Goal: Transaction & Acquisition: Purchase product/service

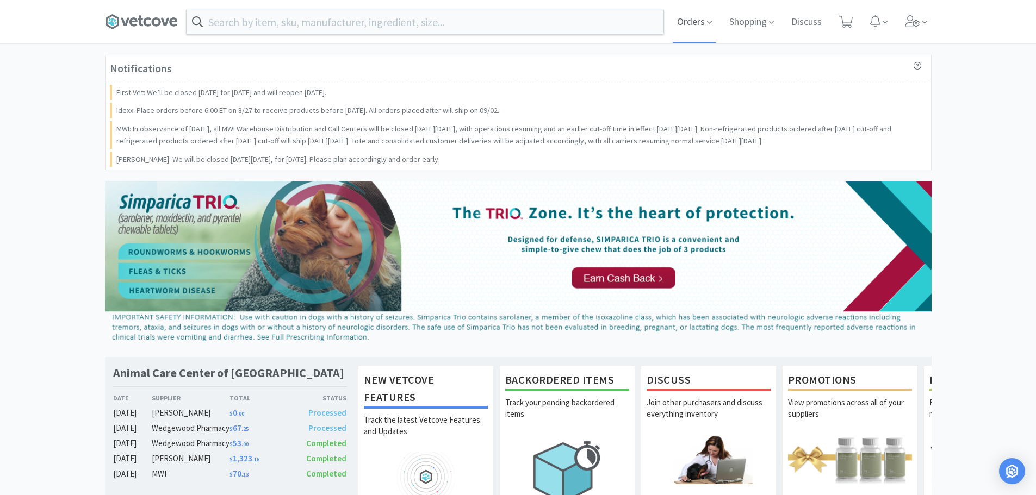
click at [693, 15] on span "Orders" at bounding box center [695, 22] width 44 height 44
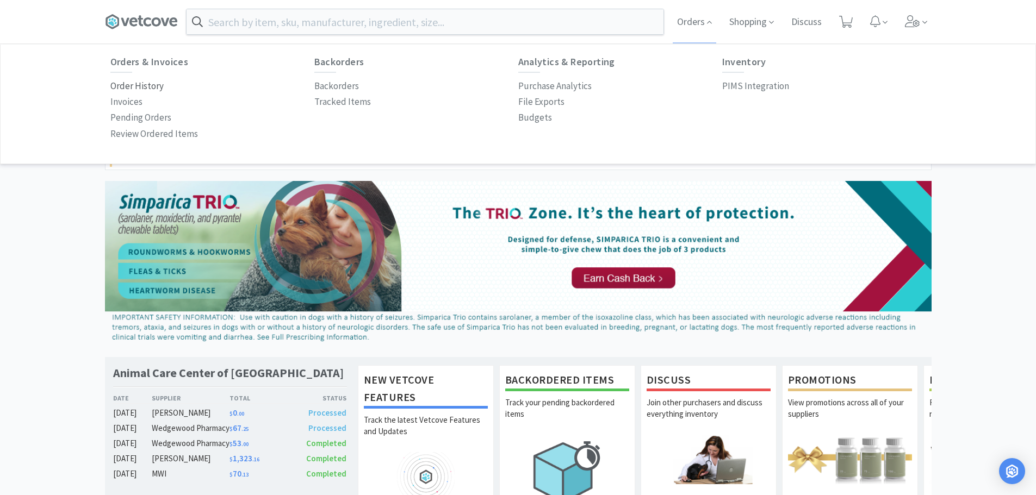
click at [129, 89] on p "Order History" at bounding box center [136, 86] width 53 height 15
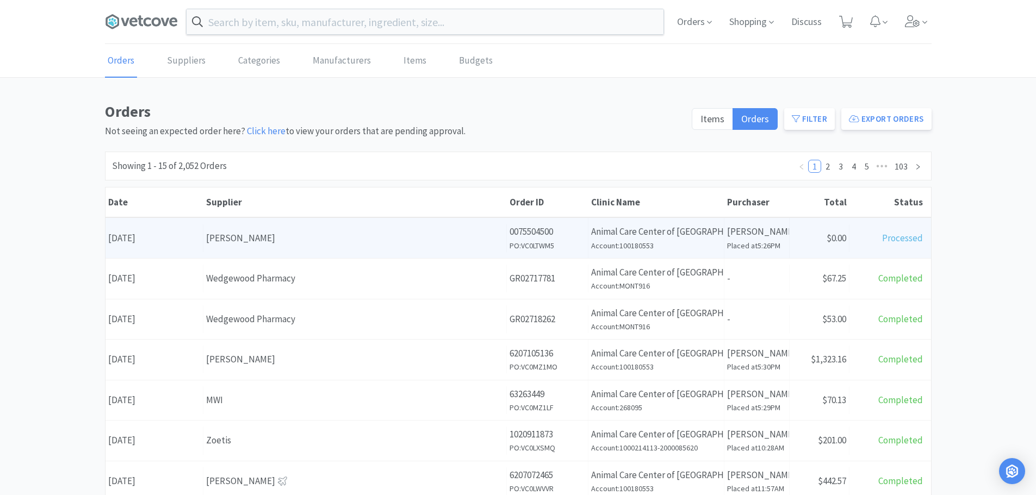
click at [280, 231] on div "[PERSON_NAME]" at bounding box center [355, 238] width 298 height 15
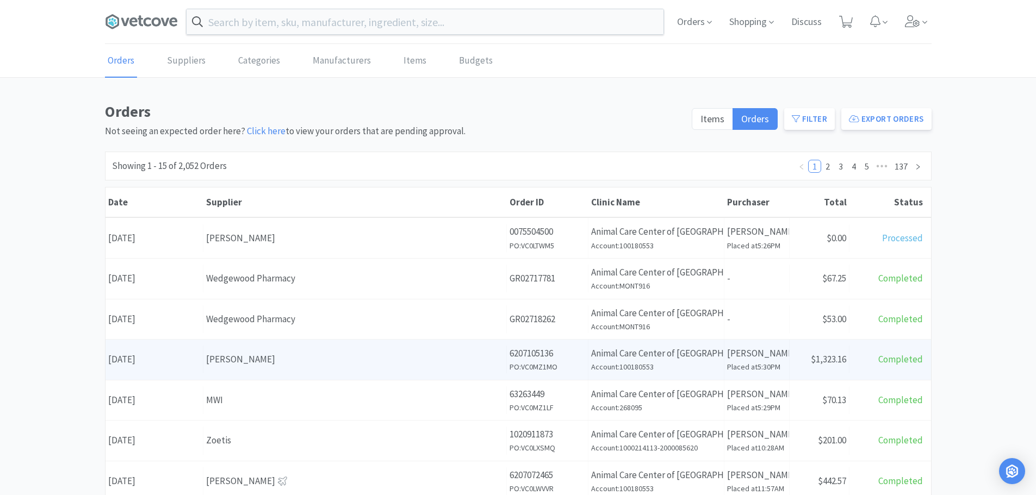
click at [292, 366] on div "[PERSON_NAME]" at bounding box center [355, 359] width 298 height 15
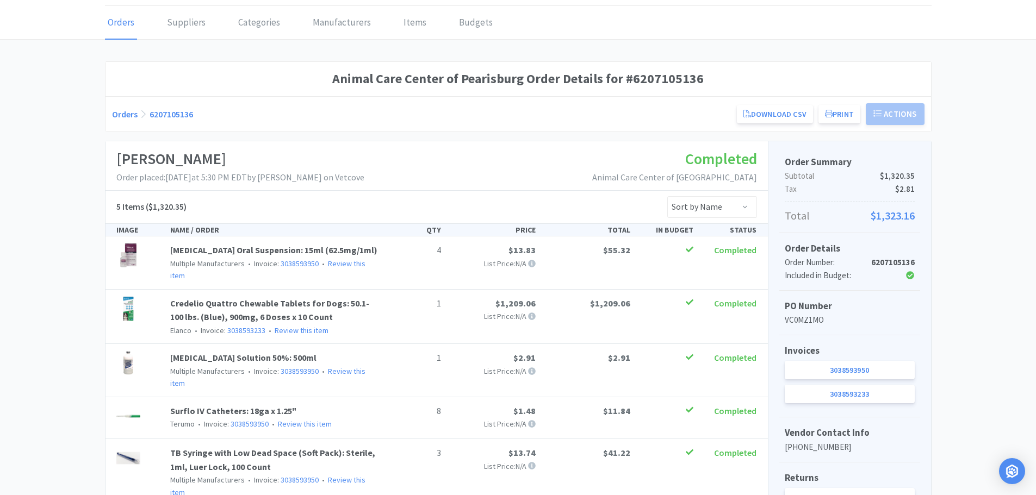
scroll to position [132, 0]
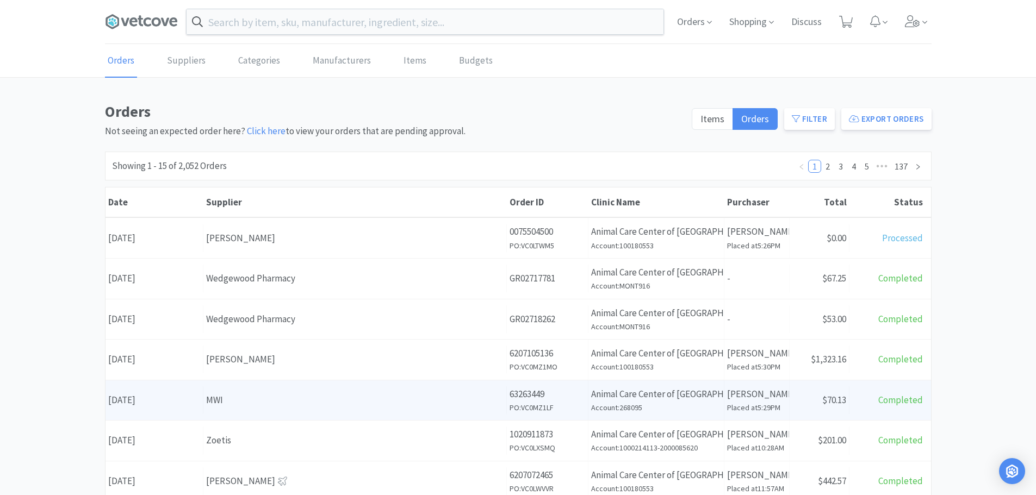
click at [266, 400] on div "MWI" at bounding box center [355, 400] width 298 height 15
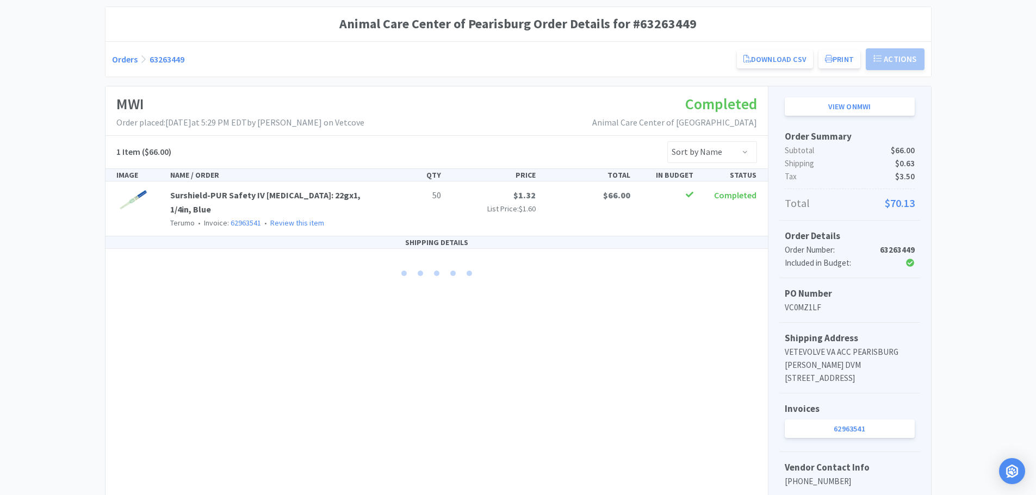
scroll to position [109, 0]
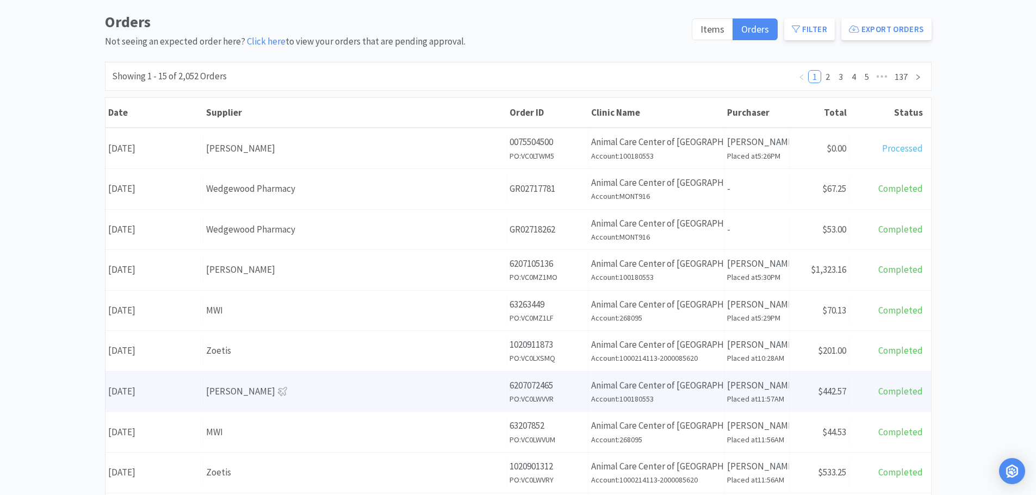
scroll to position [109, 0]
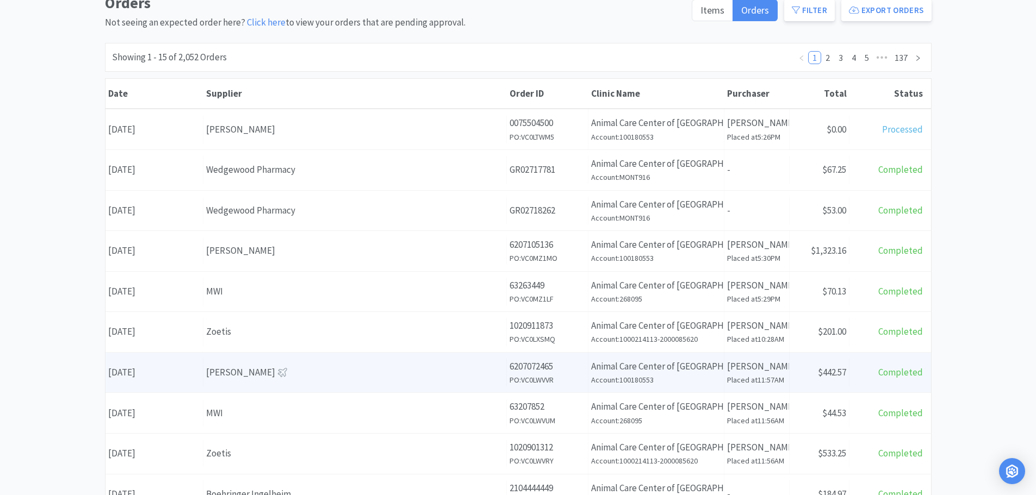
click at [307, 368] on div "[PERSON_NAME]" at bounding box center [355, 372] width 298 height 15
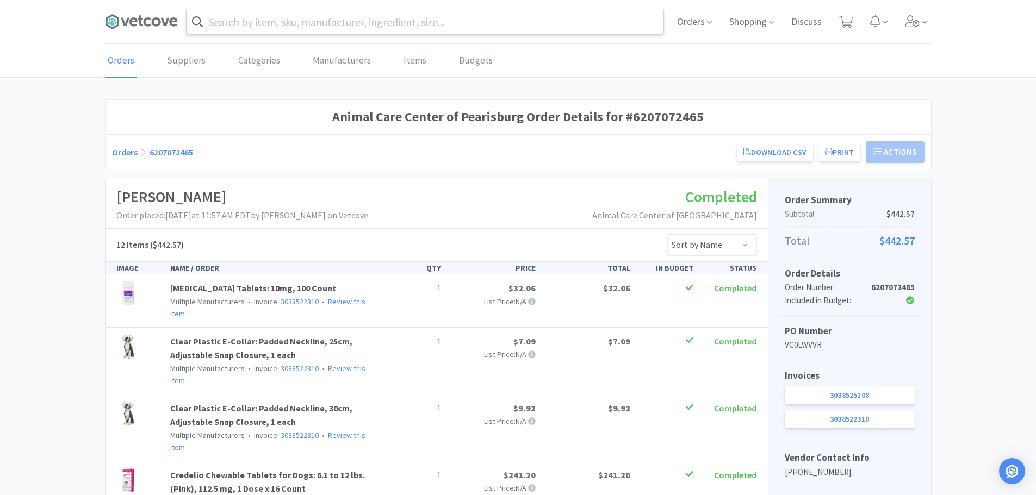
click at [222, 22] on input "text" at bounding box center [425, 21] width 477 height 25
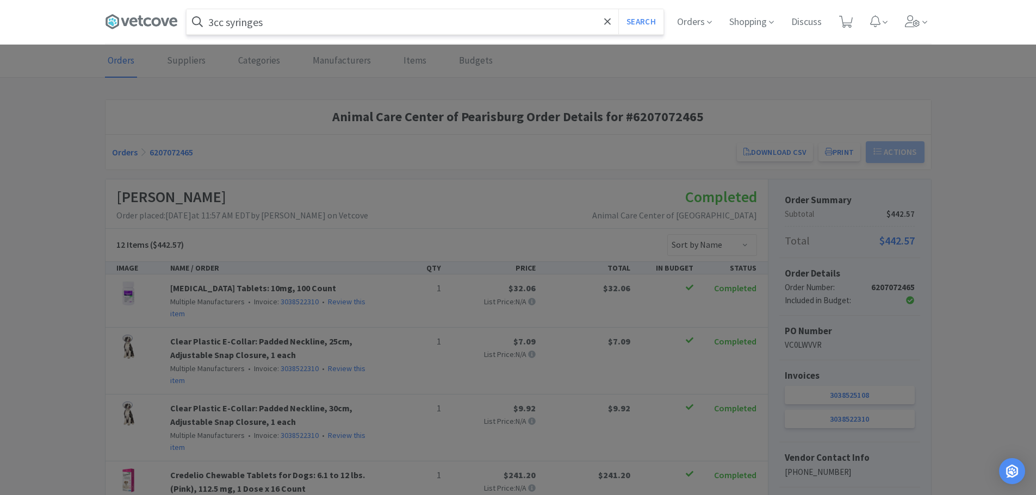
type input "3cc syringes"
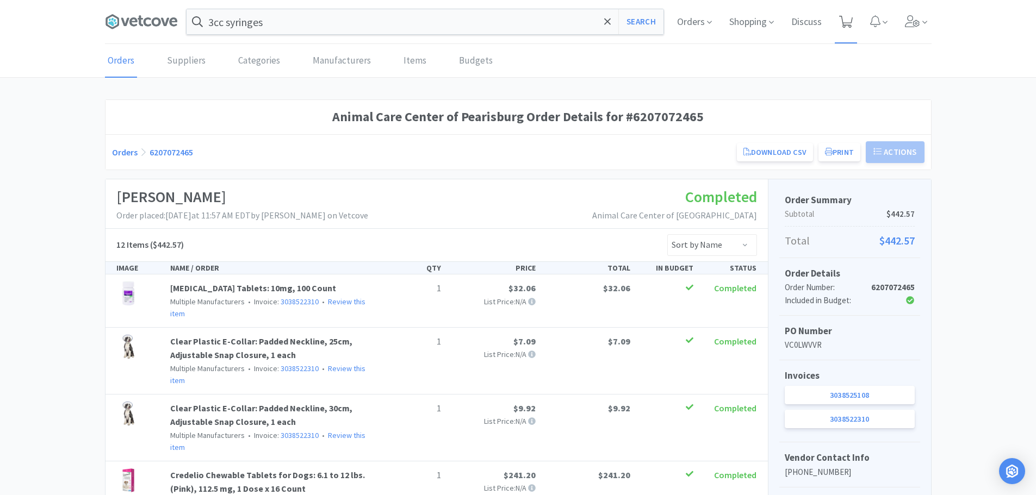
click at [856, 24] on div "Orders Shopping Discuss Discuss" at bounding box center [799, 22] width 263 height 44
click at [847, 21] on icon at bounding box center [846, 22] width 14 height 12
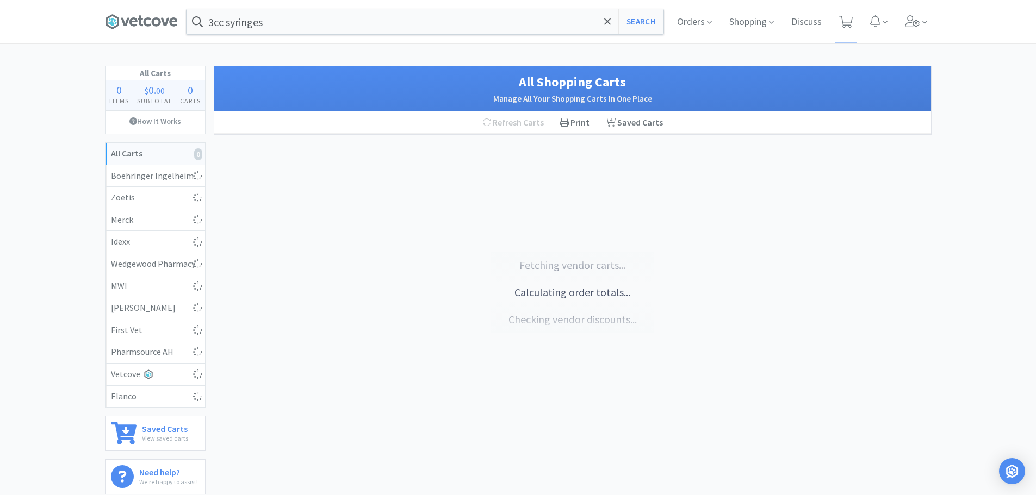
select select "1"
select select "4"
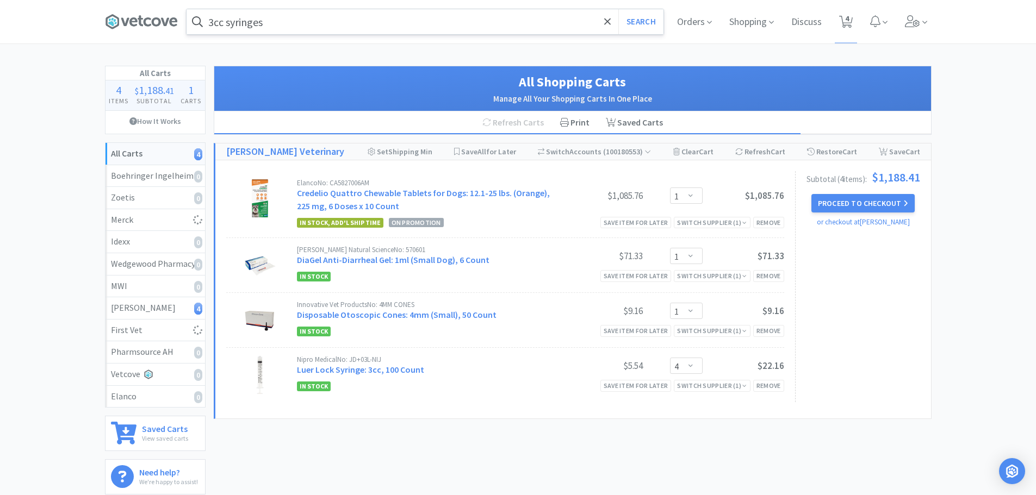
click at [326, 26] on input "3cc syringes" at bounding box center [425, 21] width 477 height 25
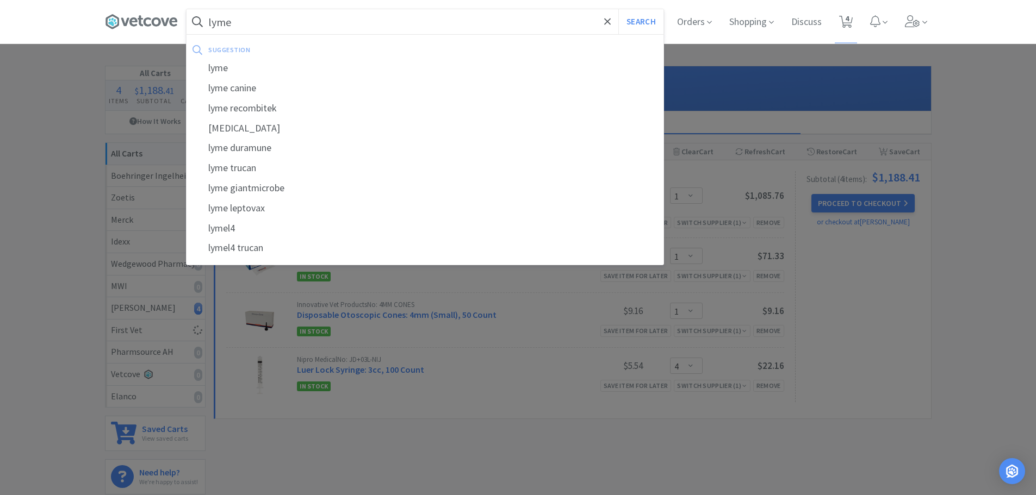
type input "lyme"
click at [618, 9] on button "Search" at bounding box center [640, 21] width 45 height 25
select select "1"
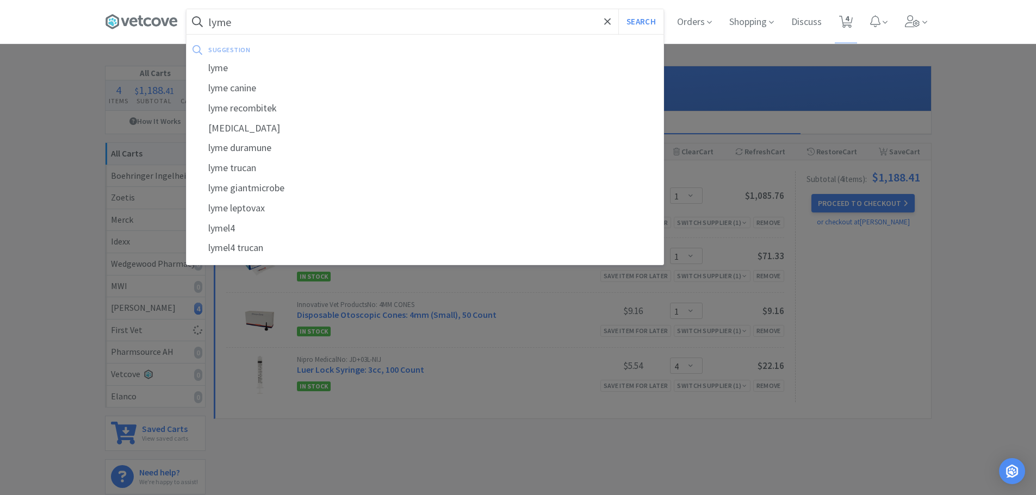
select select "4"
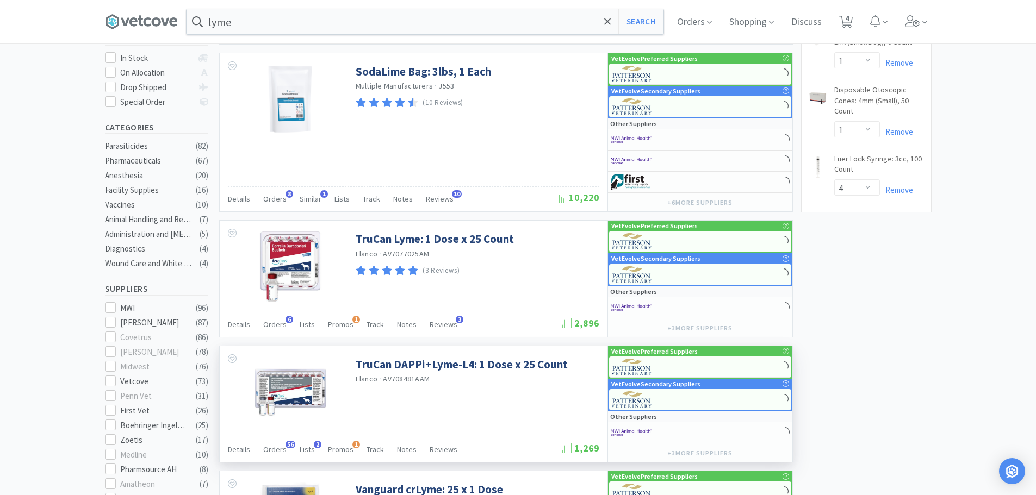
scroll to position [272, 0]
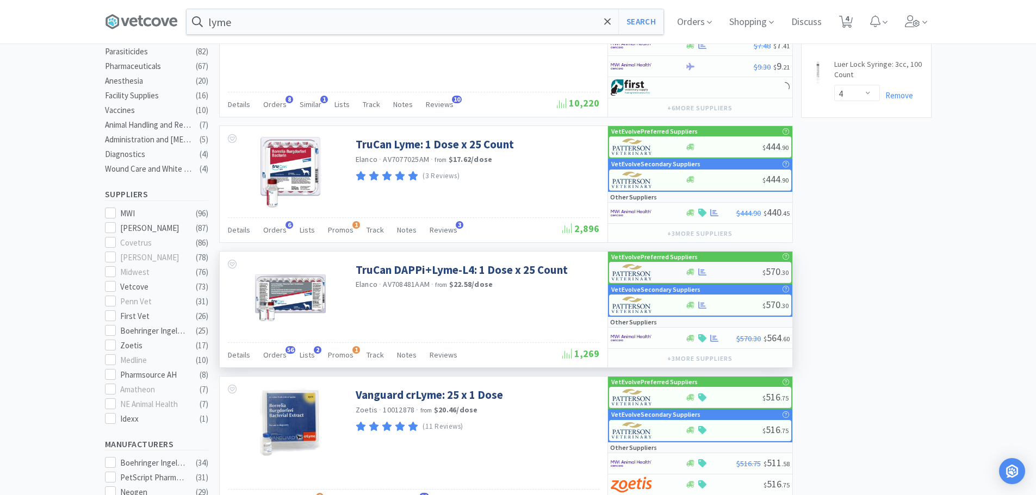
click at [733, 273] on div at bounding box center [723, 272] width 77 height 8
select select "1"
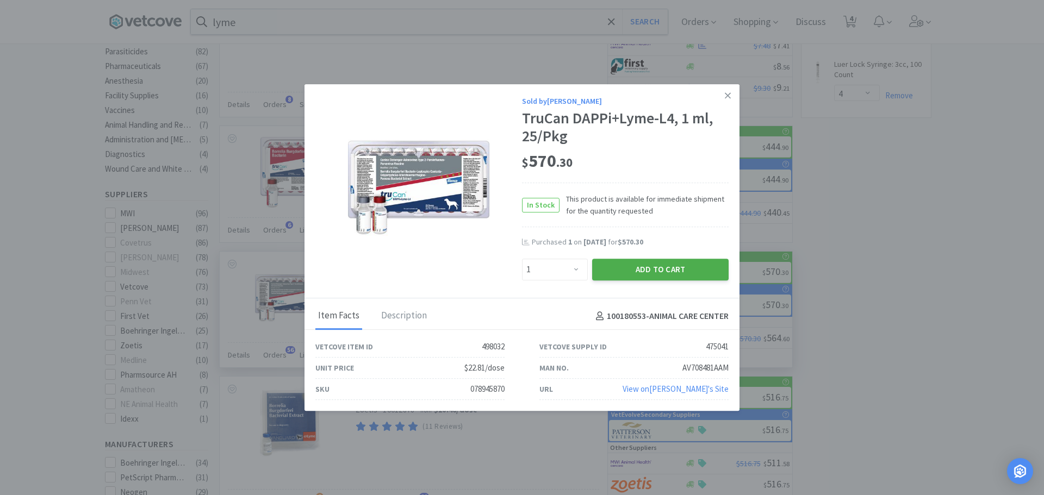
click at [636, 272] on button "Add to Cart" at bounding box center [660, 270] width 137 height 22
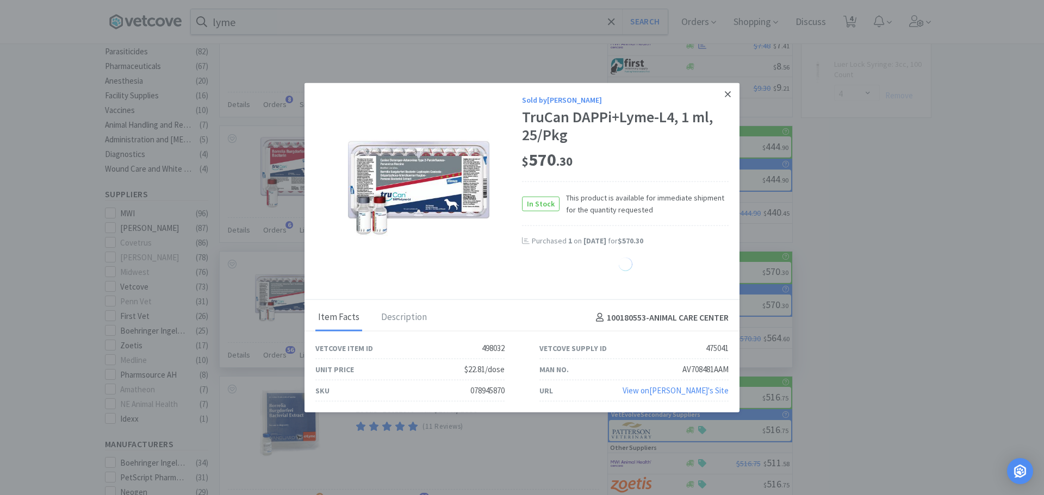
select select "1"
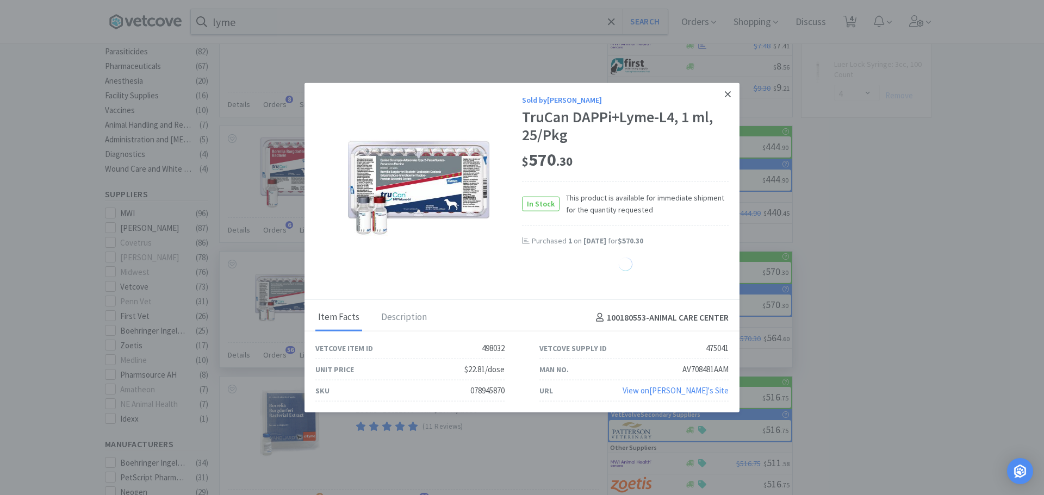
select select "1"
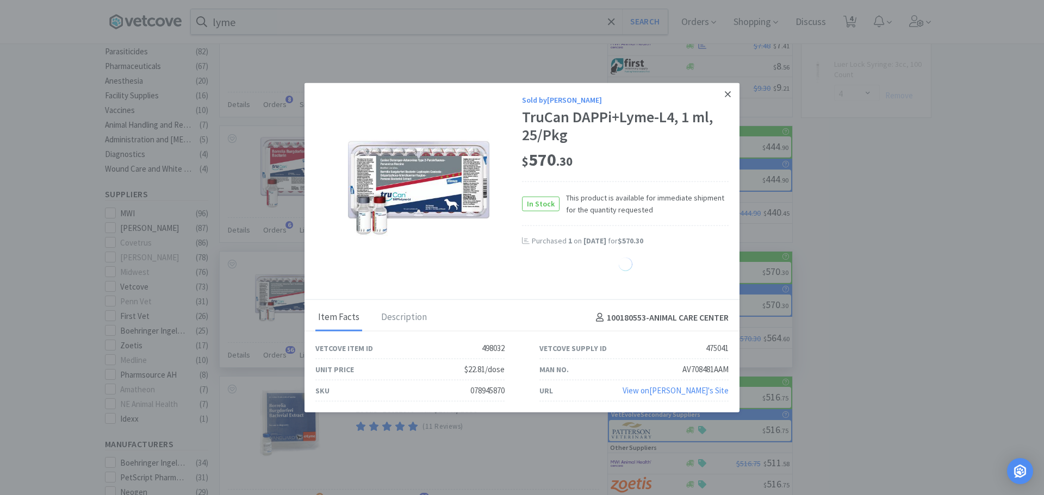
select select "1"
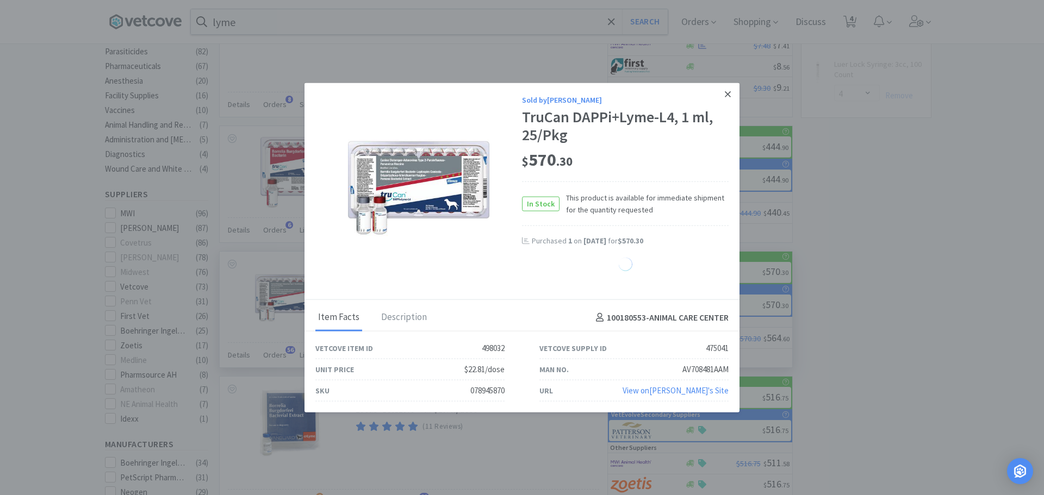
select select "1"
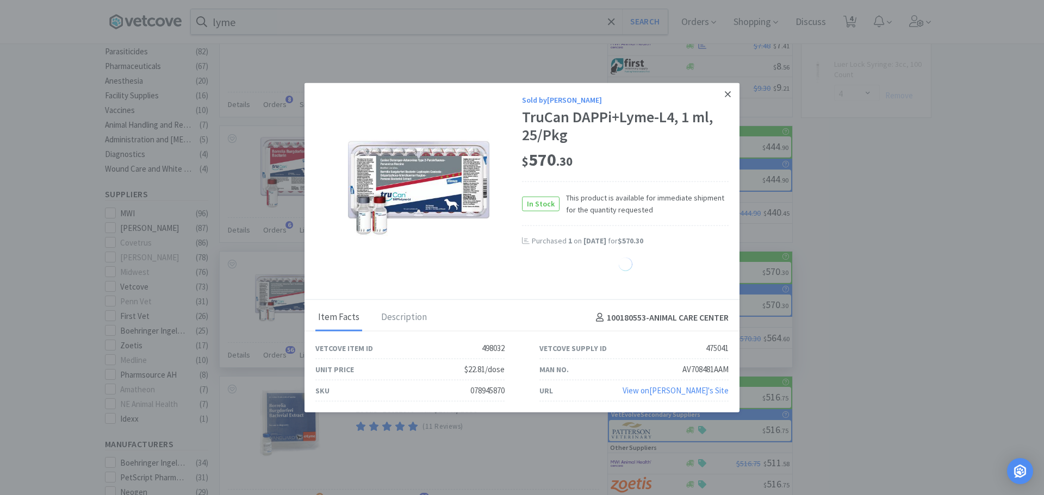
select select "1"
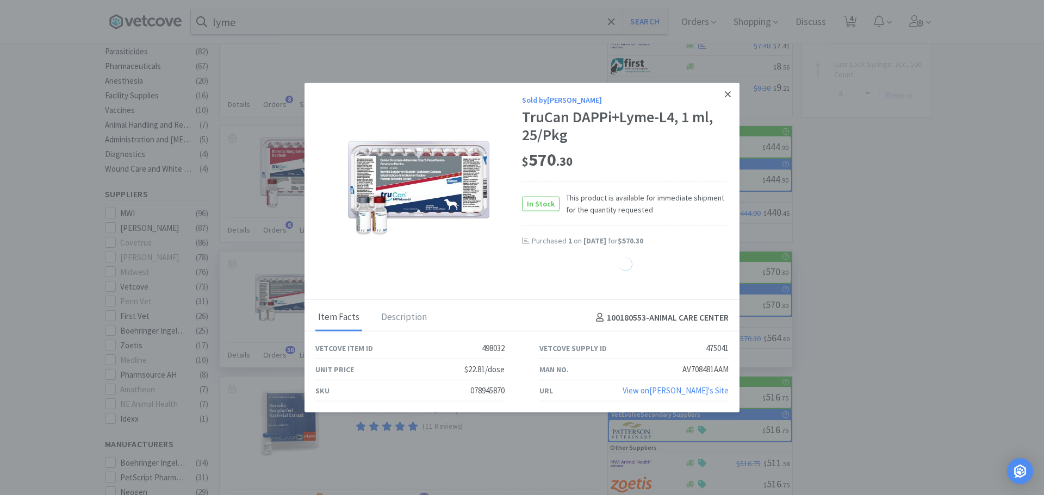
select select "1"
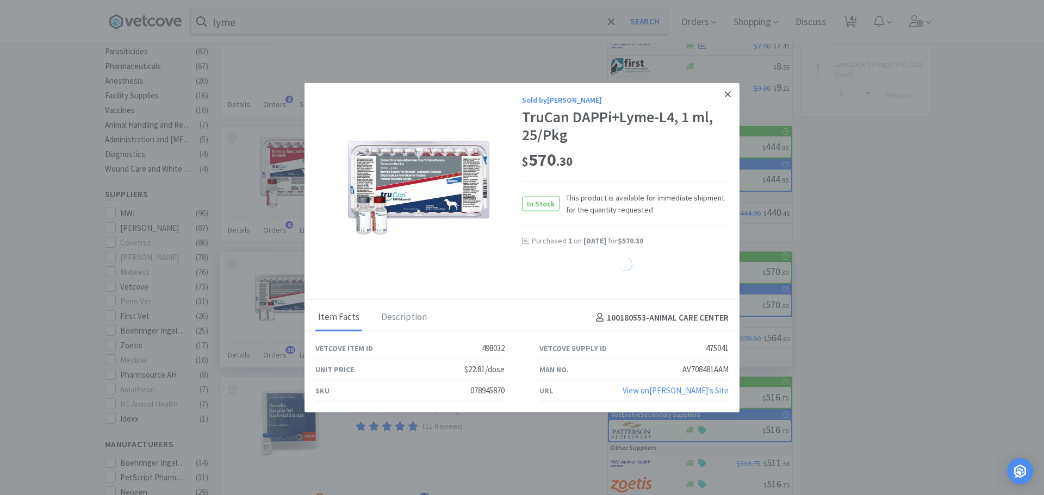
select select "1"
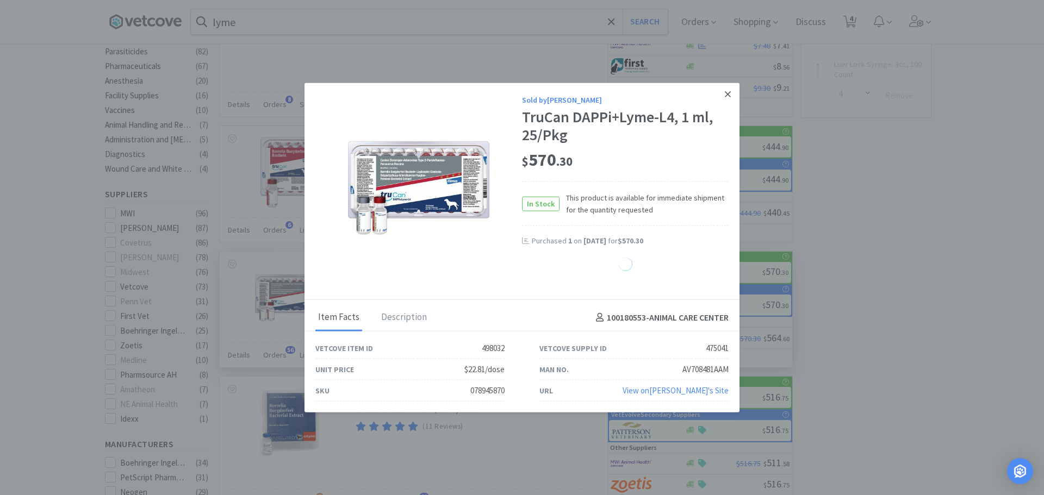
select select "1"
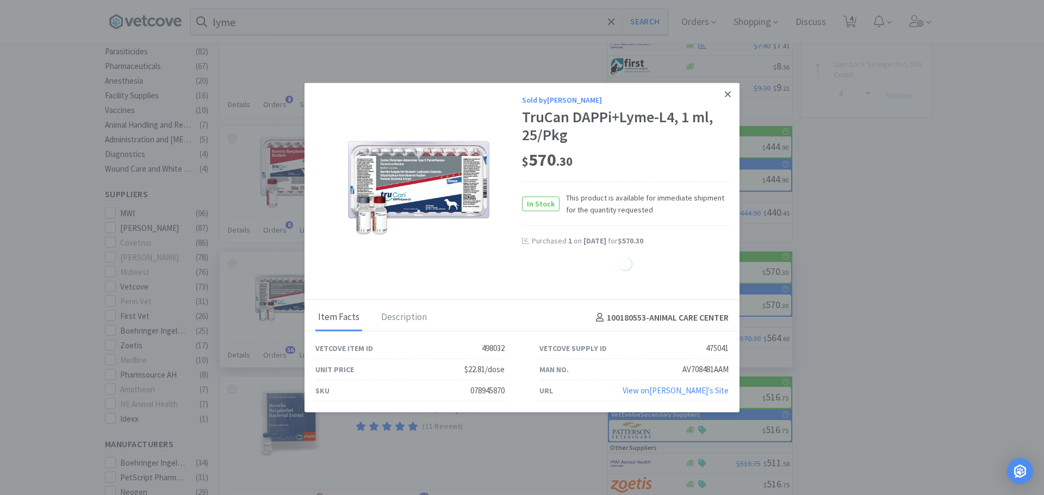
select select "1"
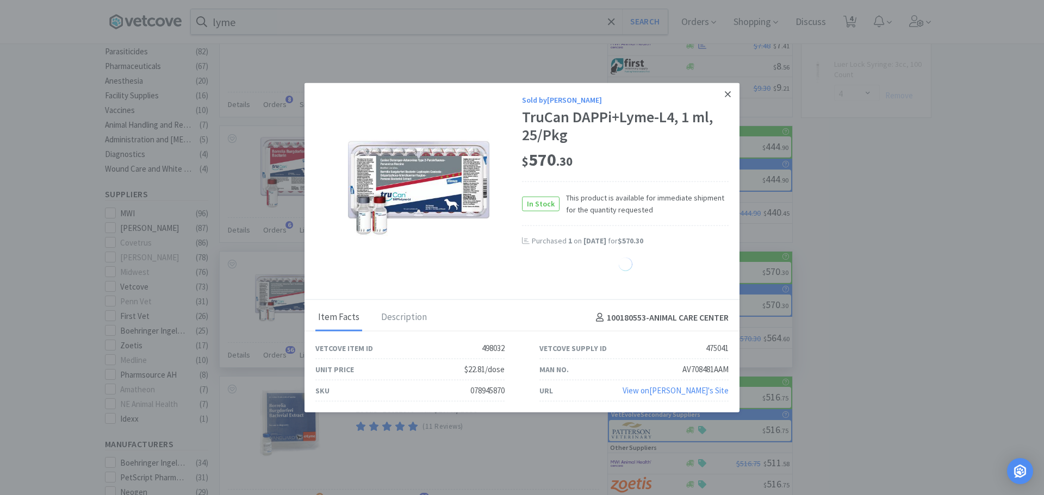
select select "1"
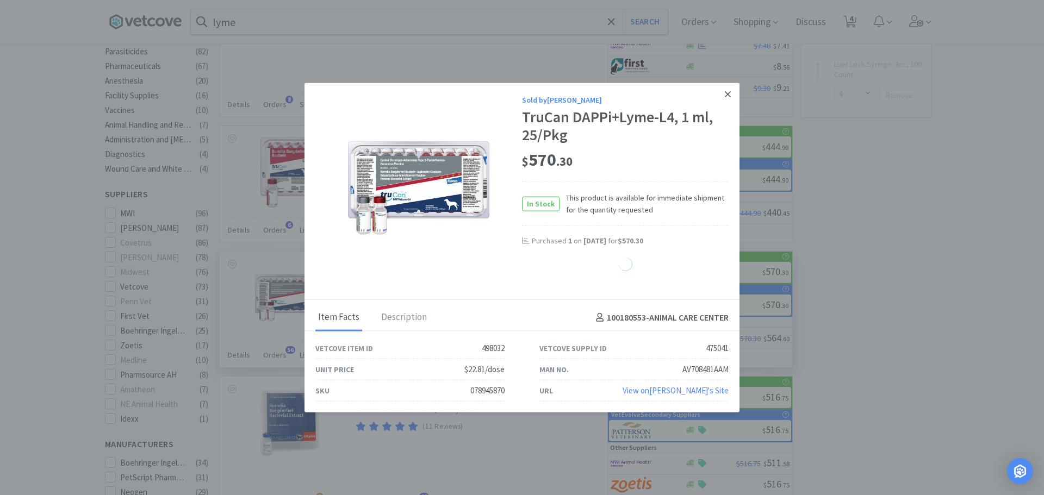
select select "1"
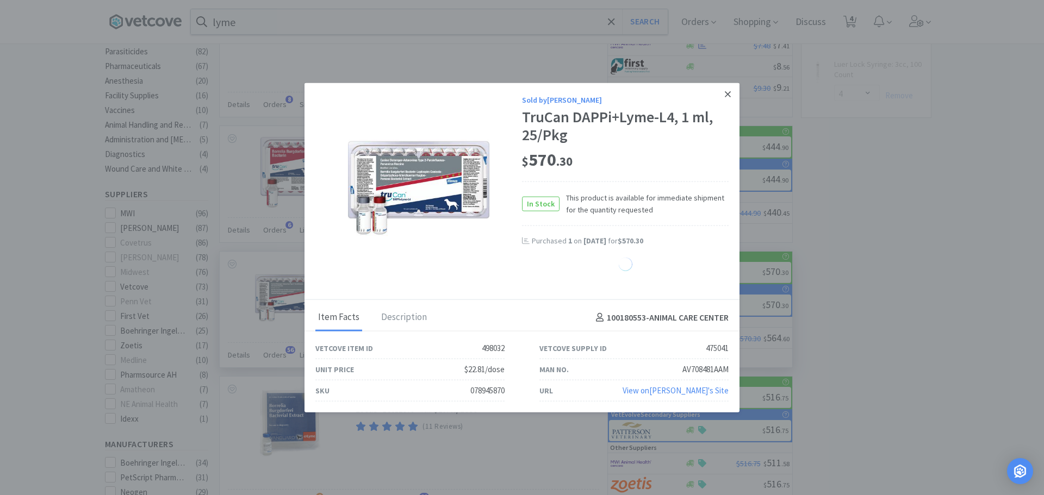
select select "1"
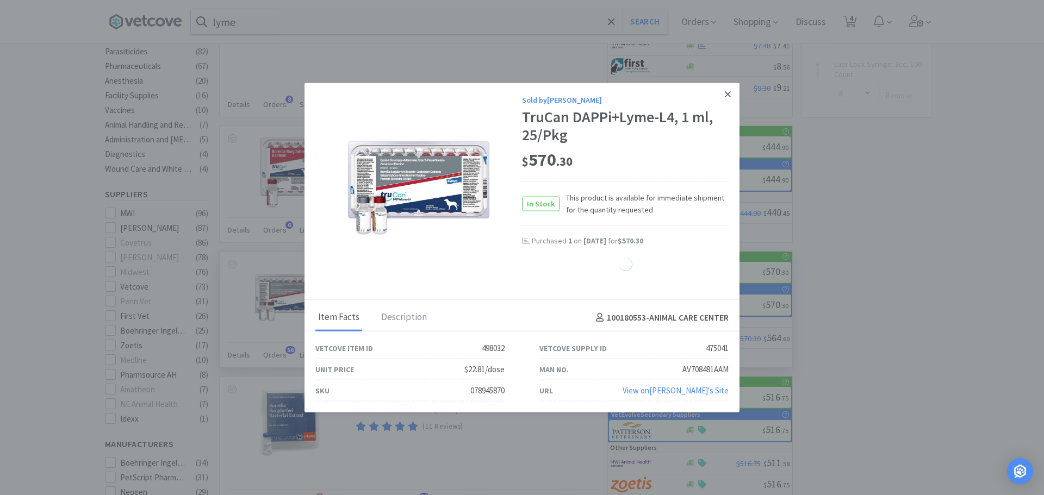
select select "1"
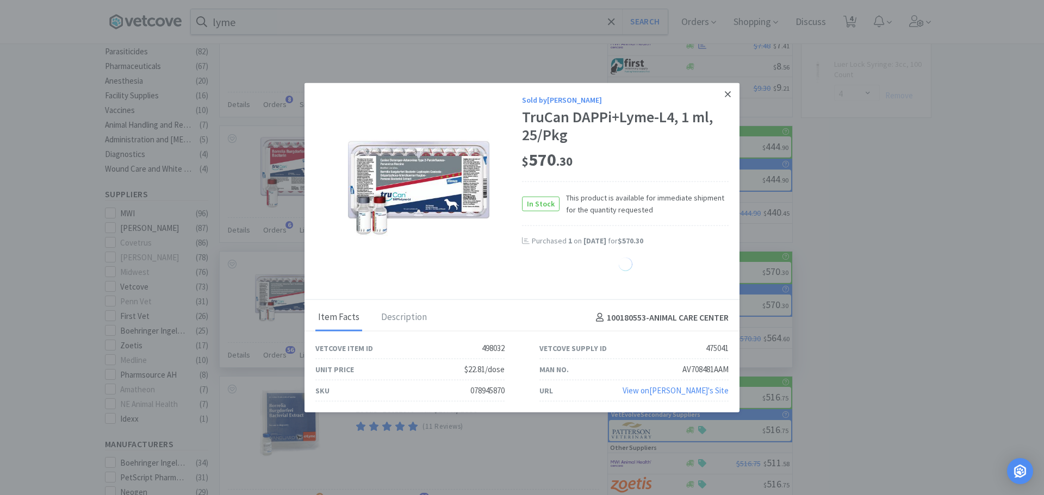
select select "1"
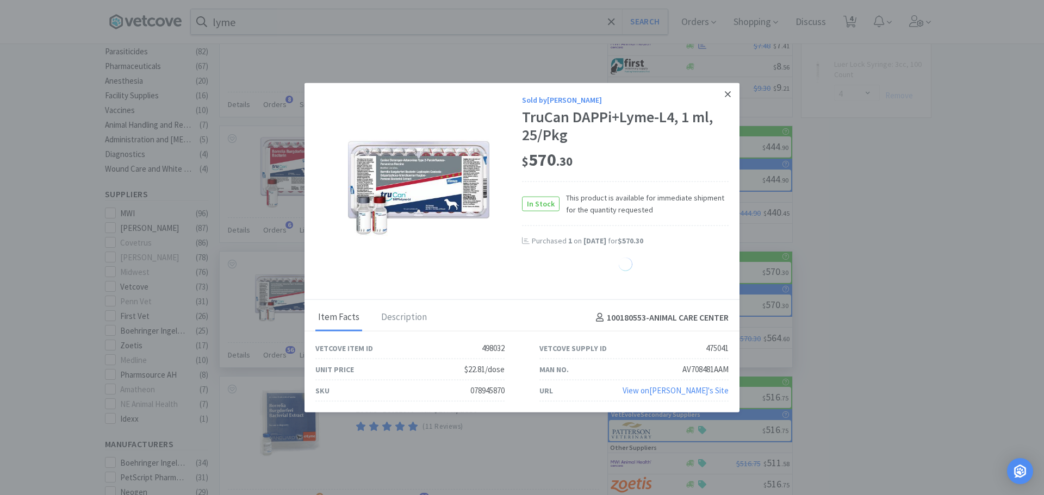
select select "1"
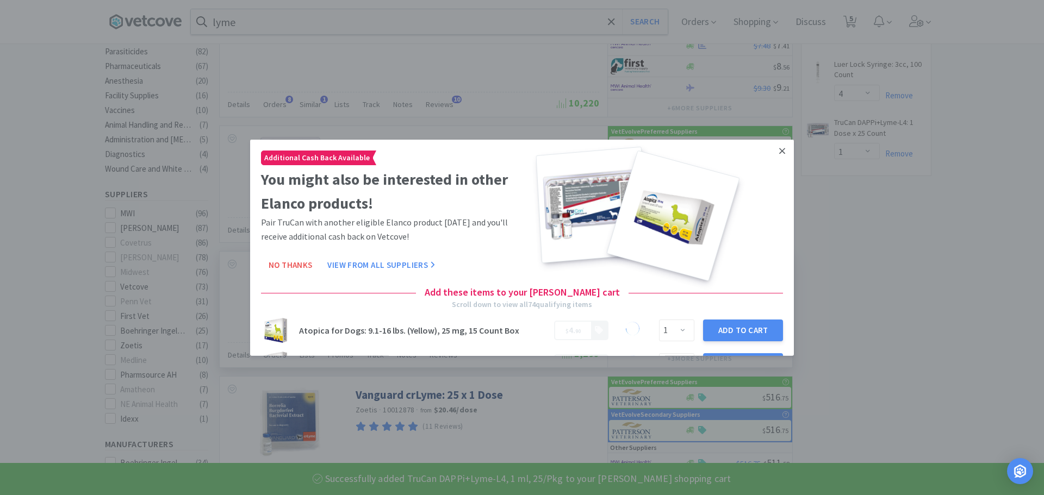
click at [779, 152] on link at bounding box center [782, 150] width 19 height 23
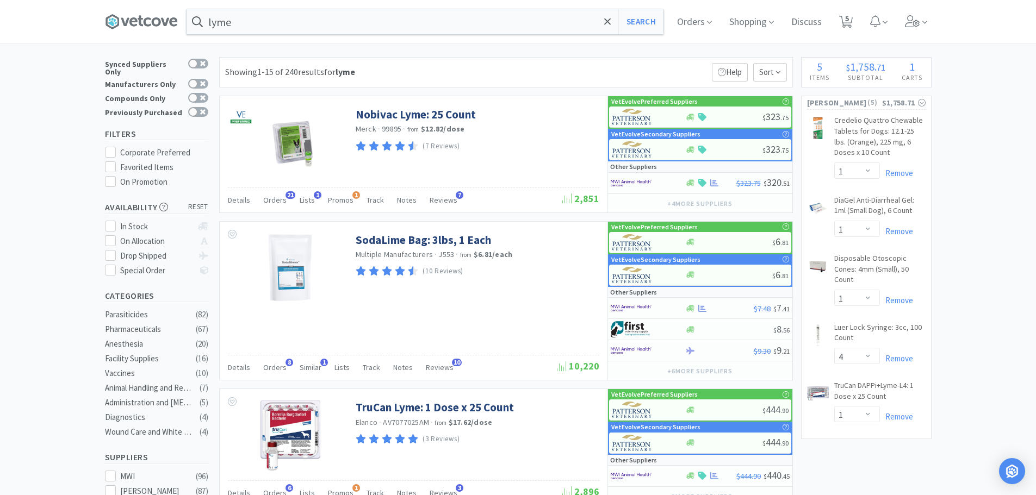
scroll to position [0, 0]
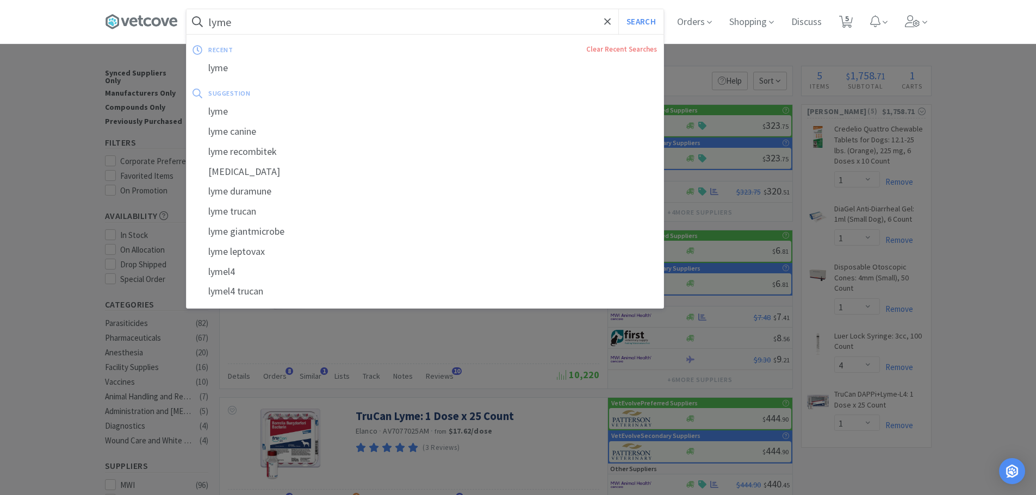
click at [403, 30] on input "lyme" at bounding box center [425, 21] width 477 height 25
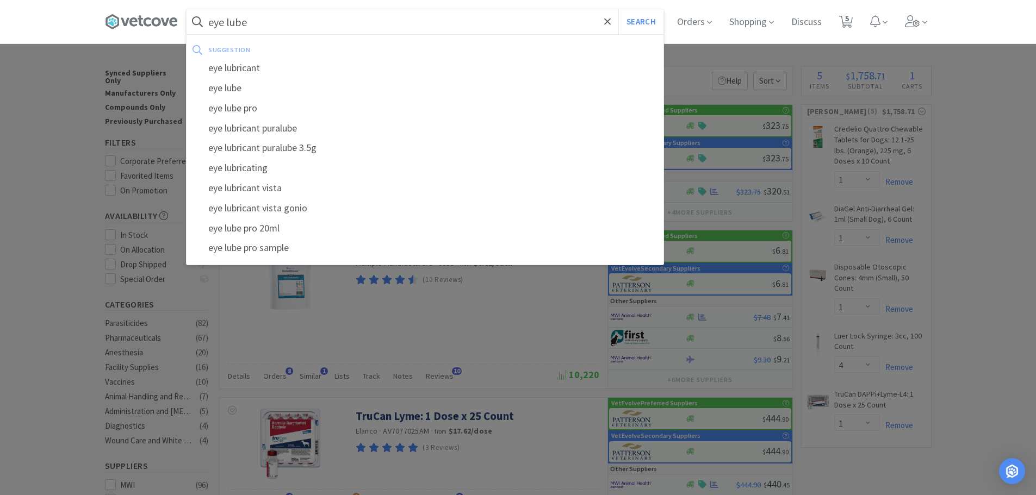
type input "eye lube"
click at [618, 9] on button "Search" at bounding box center [640, 21] width 45 height 25
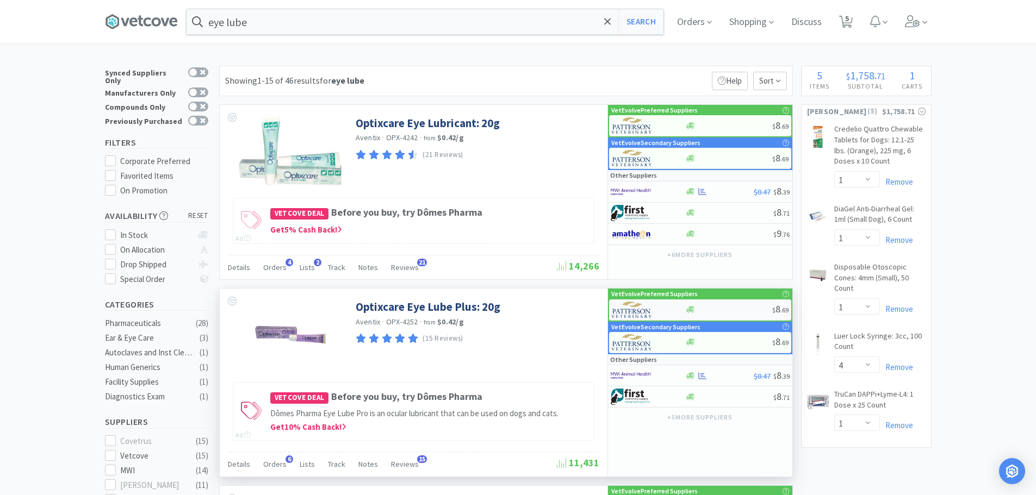
click at [721, 306] on div at bounding box center [728, 310] width 87 height 8
select select "1"
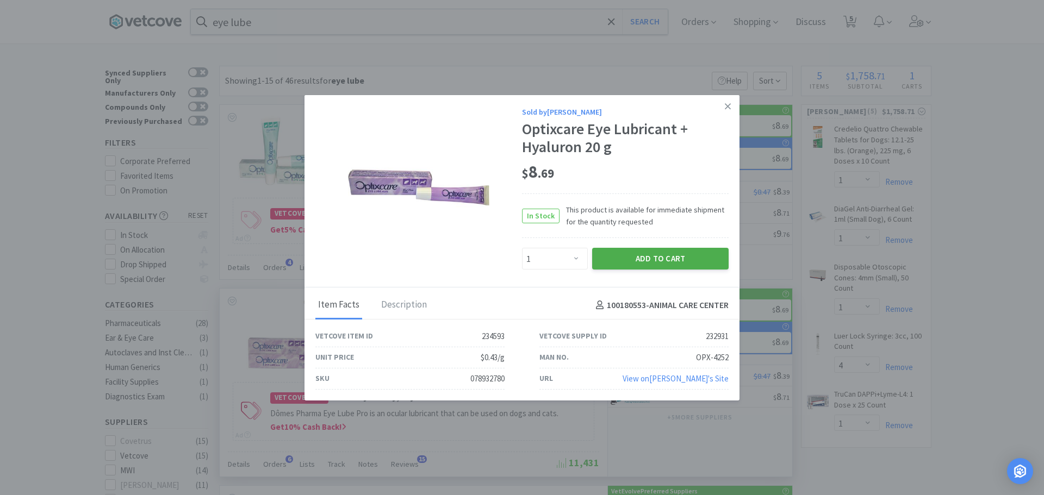
click at [665, 263] on button "Add to Cart" at bounding box center [660, 259] width 137 height 22
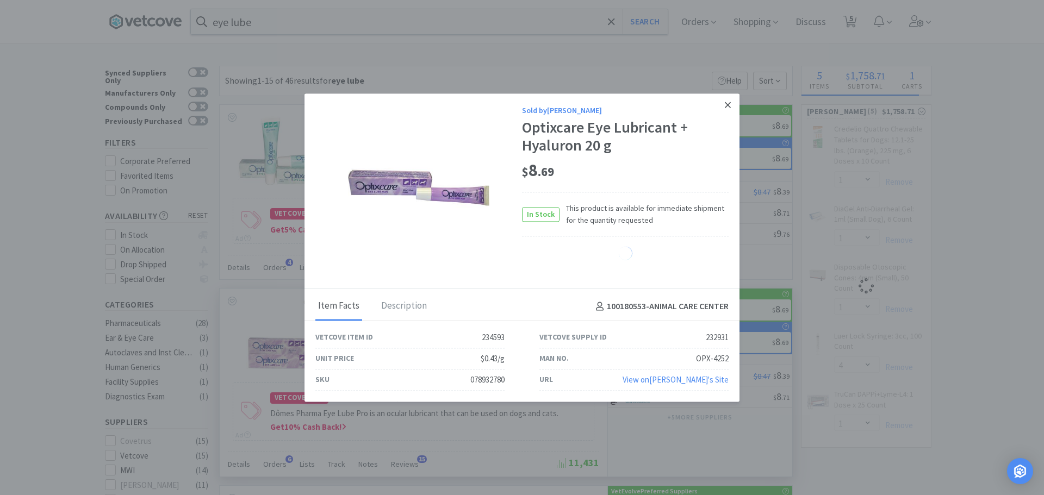
select select "1"
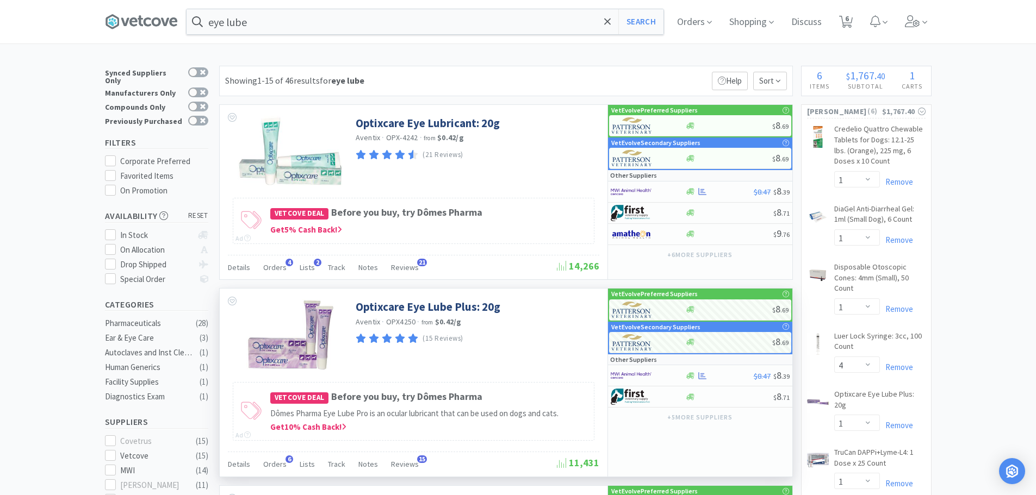
click at [284, 36] on div "eye lube Search Orders Shopping Discuss Discuss 6 6" at bounding box center [518, 22] width 827 height 44
click at [296, 30] on div "eye lube Search Orders Shopping Discuss Discuss 6 6" at bounding box center [518, 22] width 827 height 44
click at [299, 26] on input "eye lube" at bounding box center [425, 21] width 477 height 25
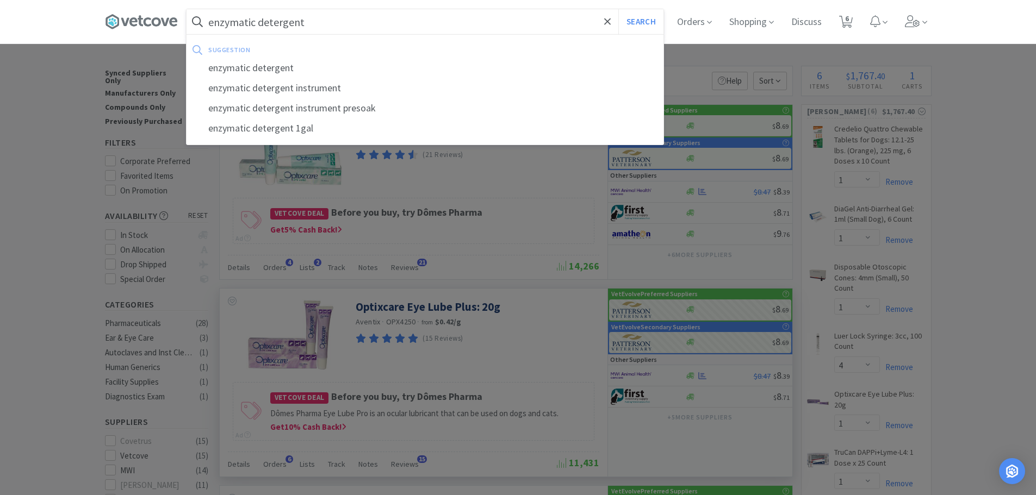
type input "enzymatic detergent"
click at [618, 9] on button "Search" at bounding box center [640, 21] width 45 height 25
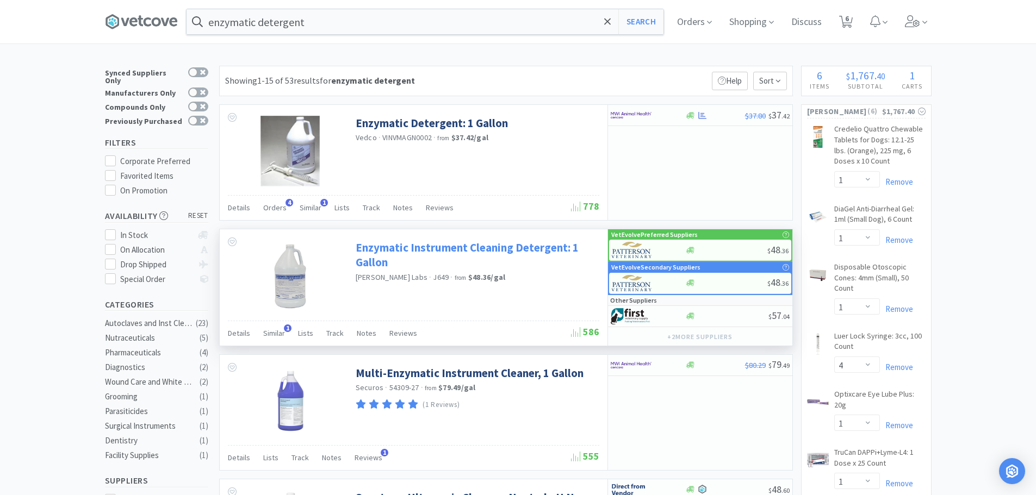
click at [526, 253] on link "Enzymatic Instrument Cleaning Detergent: 1 Gallon" at bounding box center [476, 255] width 241 height 30
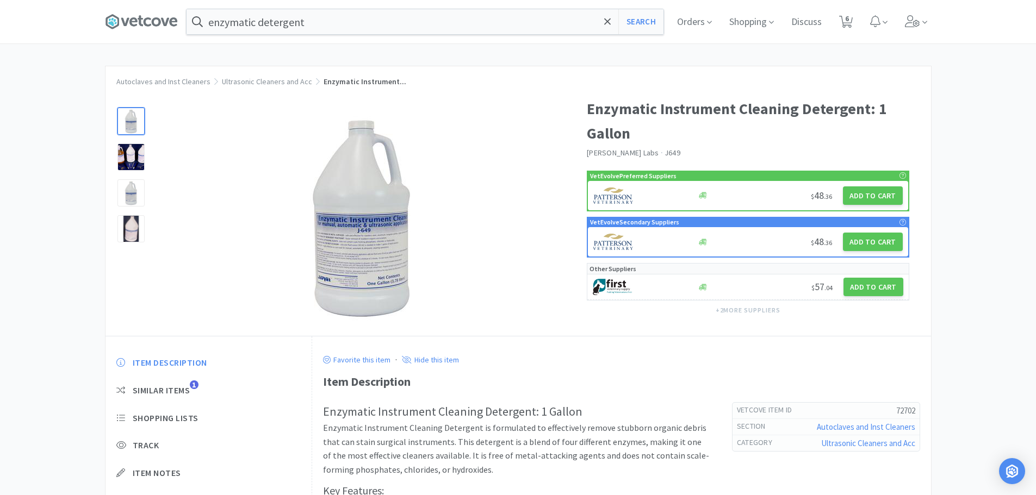
select select "1"
select select "4"
select select "1"
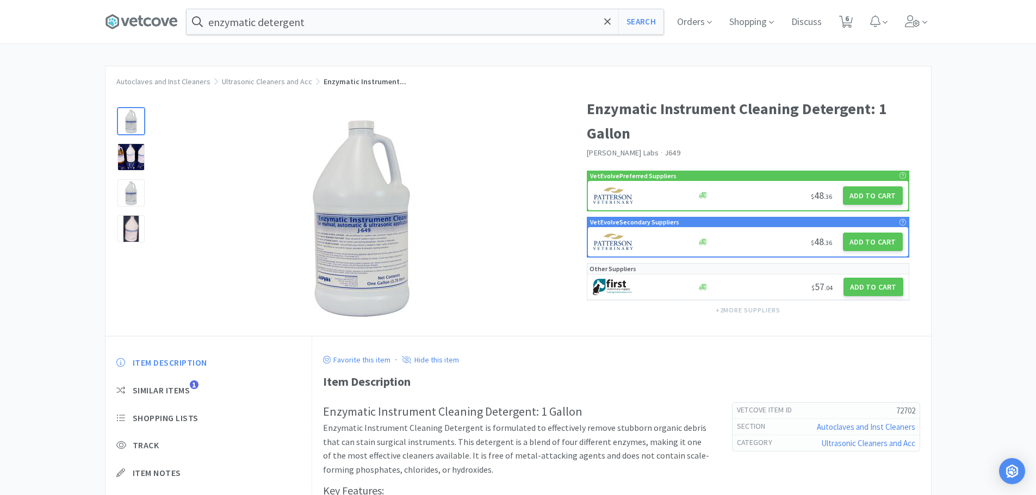
select select "1"
